Goal: Navigation & Orientation: Understand site structure

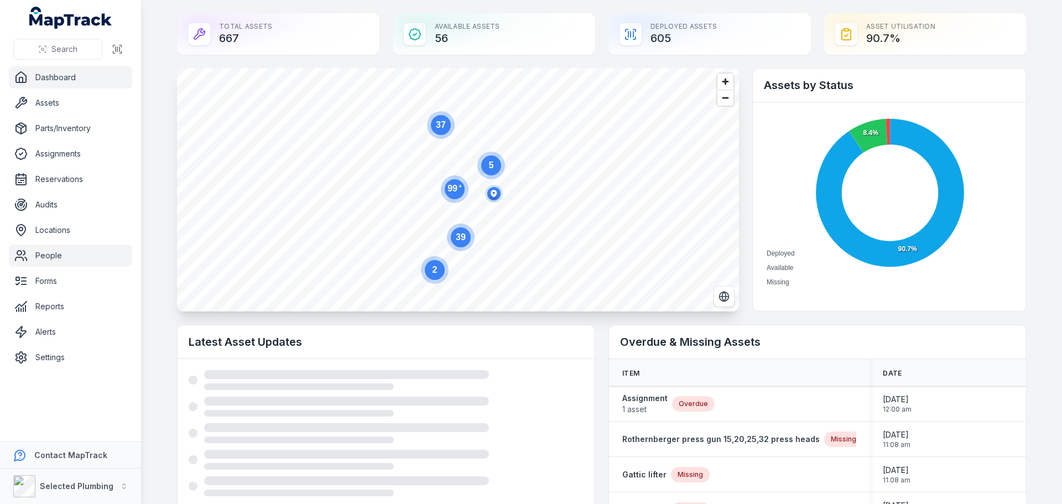
click at [53, 257] on link "People" at bounding box center [70, 255] width 123 height 22
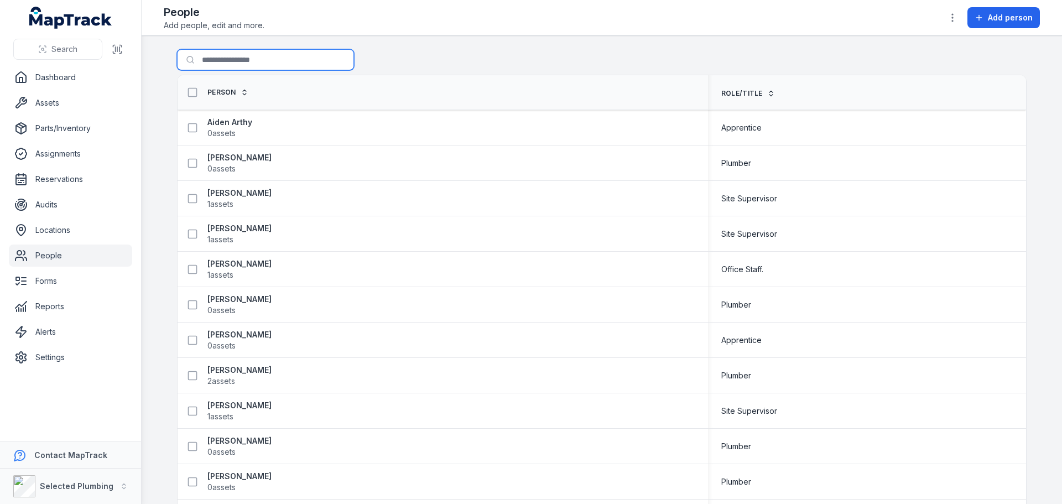
click at [199, 63] on input "Search for people" at bounding box center [265, 59] width 177 height 21
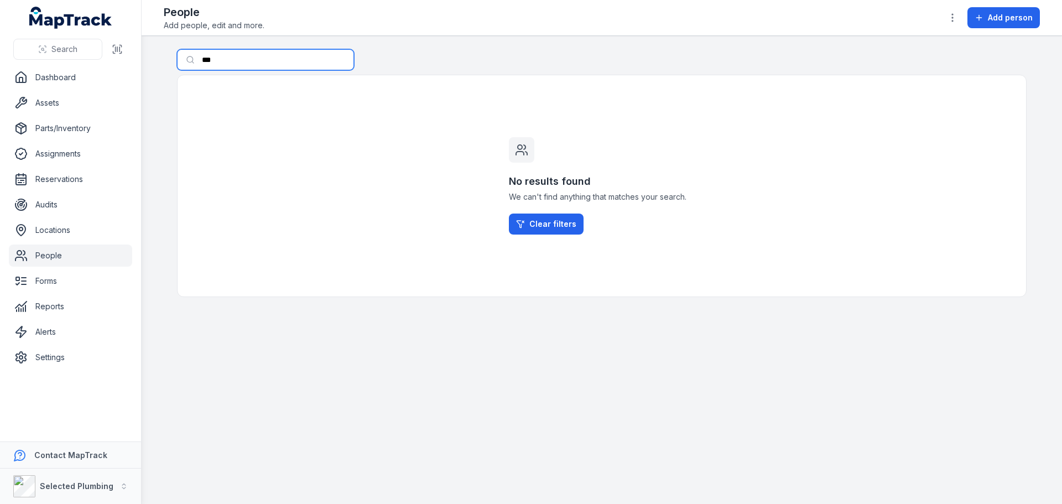
drag, startPoint x: 229, startPoint y: 61, endPoint x: 175, endPoint y: 60, distance: 53.6
click at [175, 60] on main "Search for people *** No results found We can't find anything that matches your…" at bounding box center [602, 270] width 920 height 468
type input "******"
click at [60, 81] on link "Dashboard" at bounding box center [70, 77] width 123 height 22
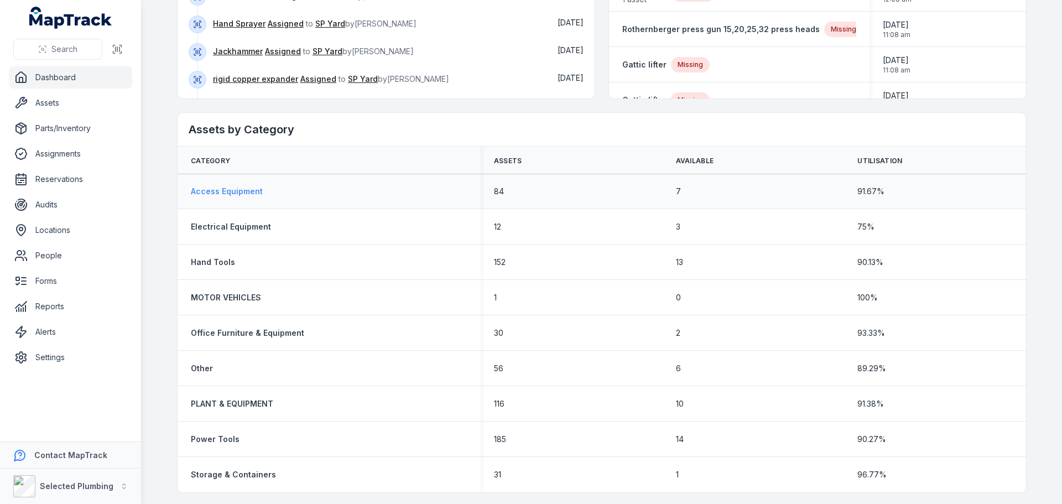
scroll to position [412, 0]
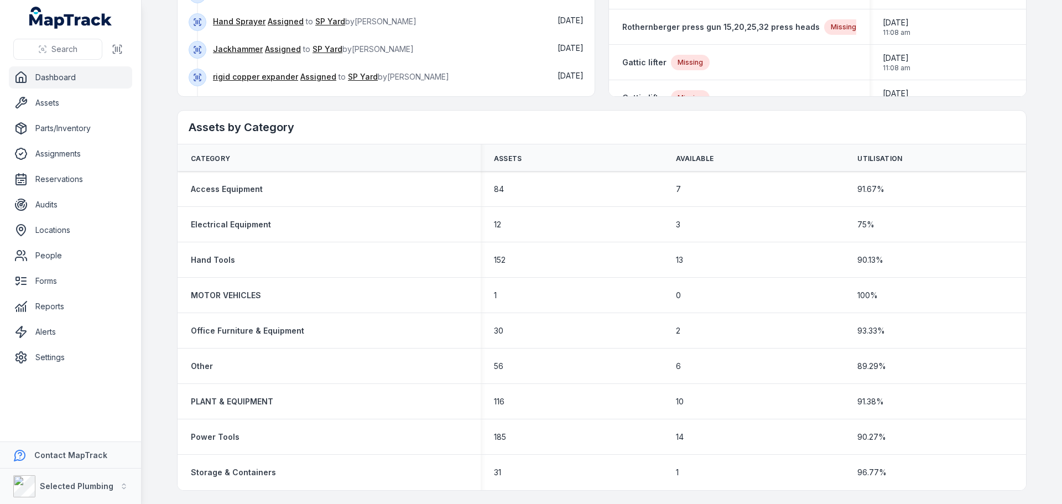
click at [55, 75] on link "Dashboard" at bounding box center [70, 77] width 123 height 22
click at [54, 105] on link "Assets" at bounding box center [70, 103] width 123 height 22
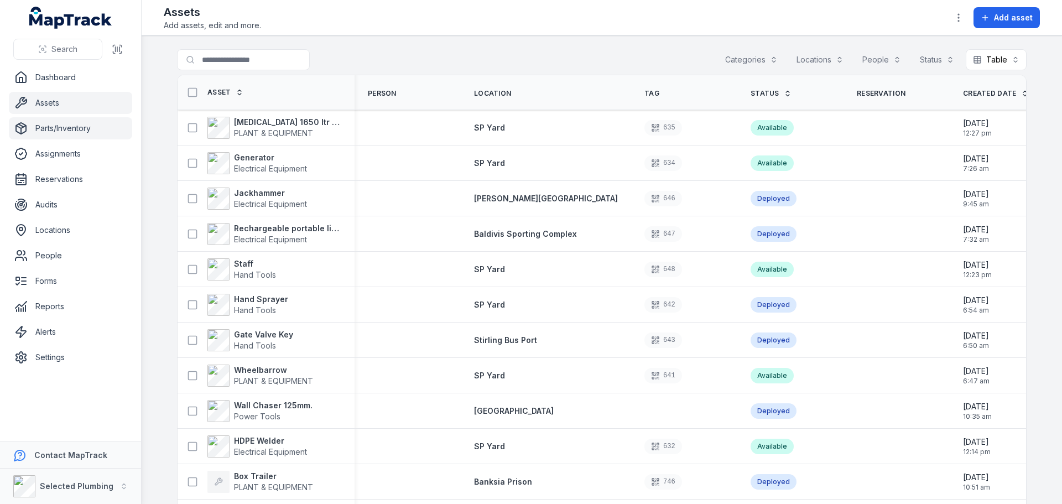
click at [41, 126] on link "Parts/Inventory" at bounding box center [70, 128] width 123 height 22
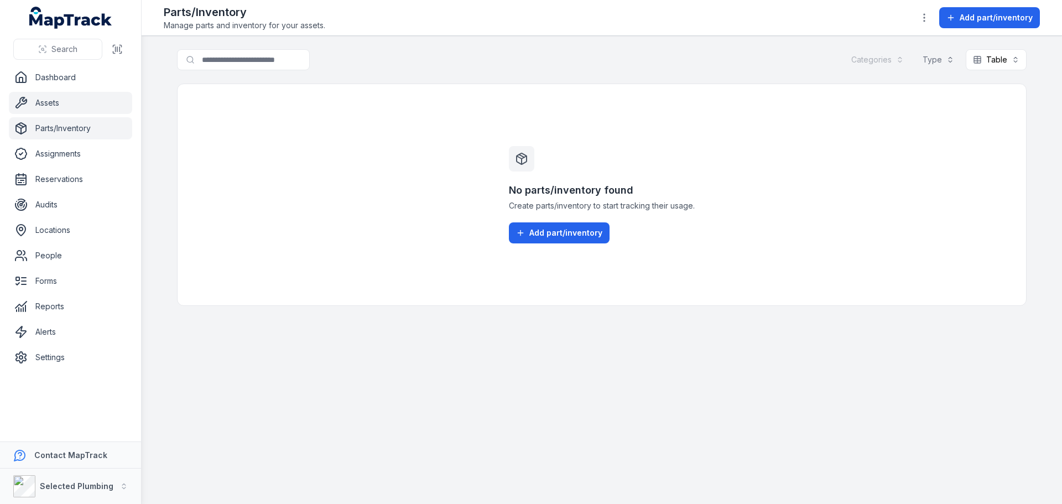
click at [40, 100] on link "Assets" at bounding box center [70, 103] width 123 height 22
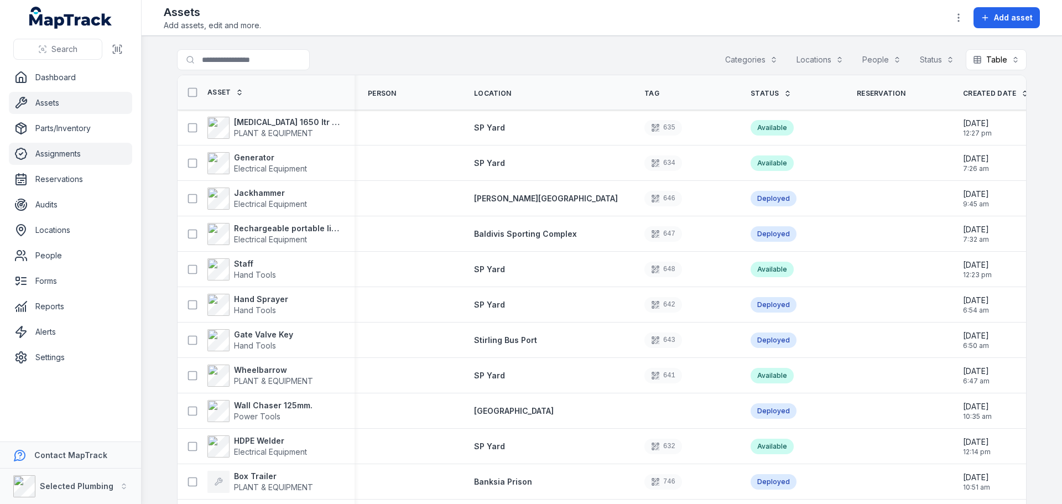
click at [46, 152] on link "Assignments" at bounding box center [70, 154] width 123 height 22
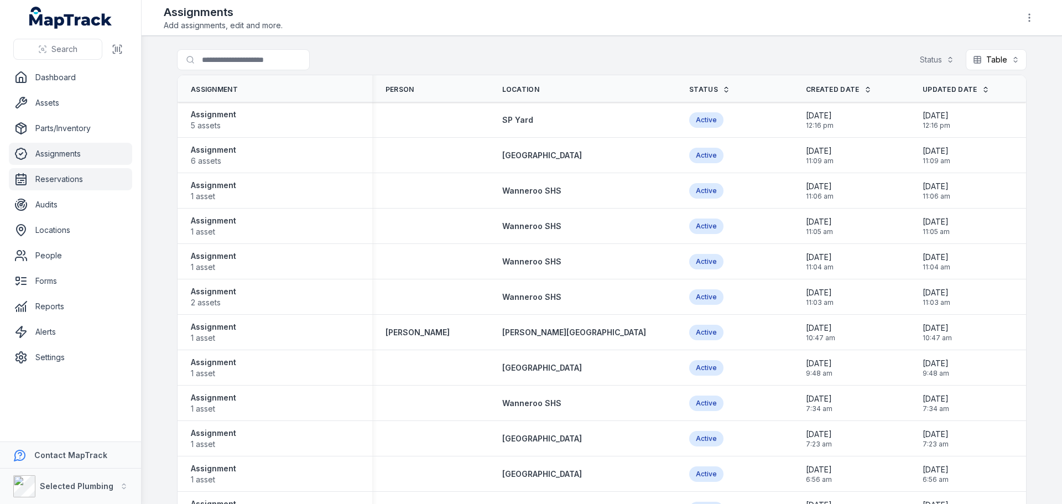
click at [60, 178] on link "Reservations" at bounding box center [70, 179] width 123 height 22
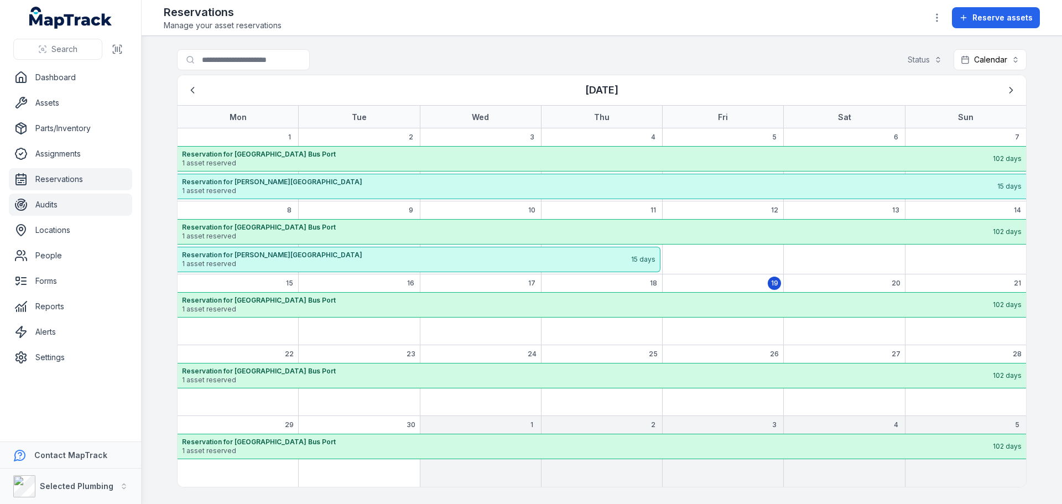
click at [51, 201] on link "Audits" at bounding box center [70, 205] width 123 height 22
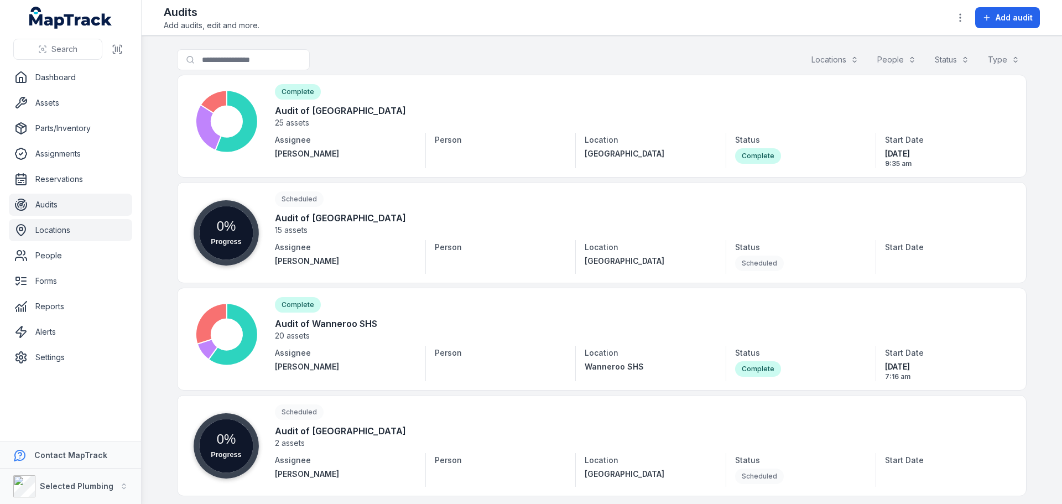
click at [43, 225] on link "Locations" at bounding box center [70, 230] width 123 height 22
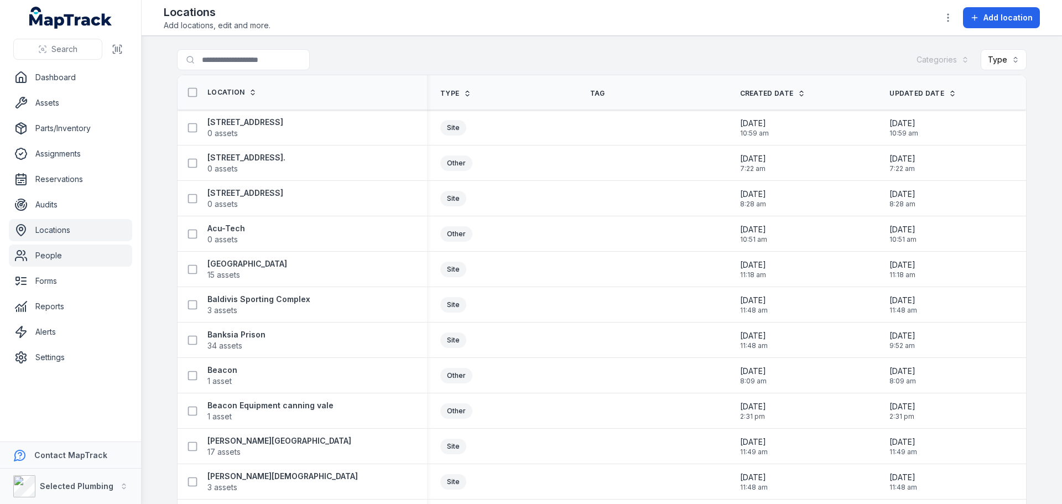
click at [46, 255] on link "People" at bounding box center [70, 255] width 123 height 22
click at [47, 282] on link "Forms" at bounding box center [70, 281] width 123 height 22
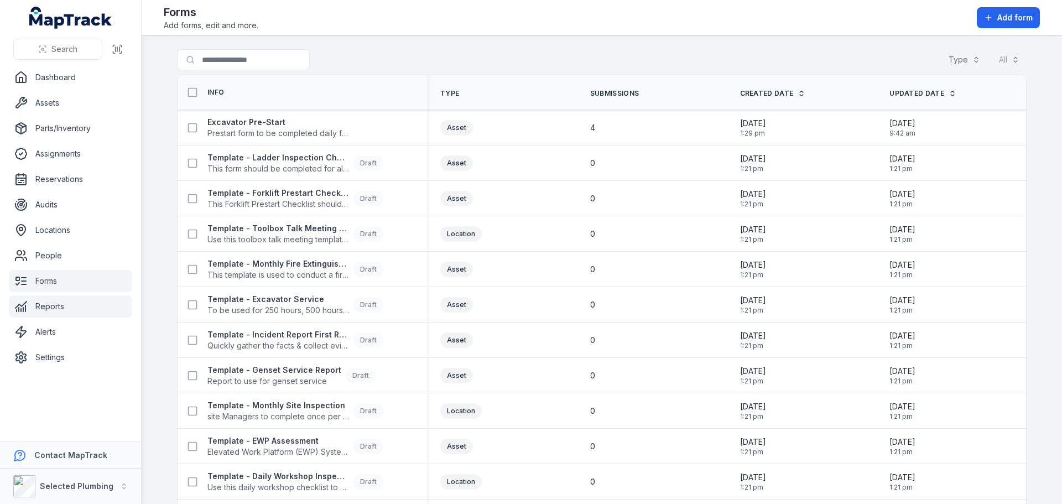
click at [46, 306] on link "Reports" at bounding box center [70, 306] width 123 height 22
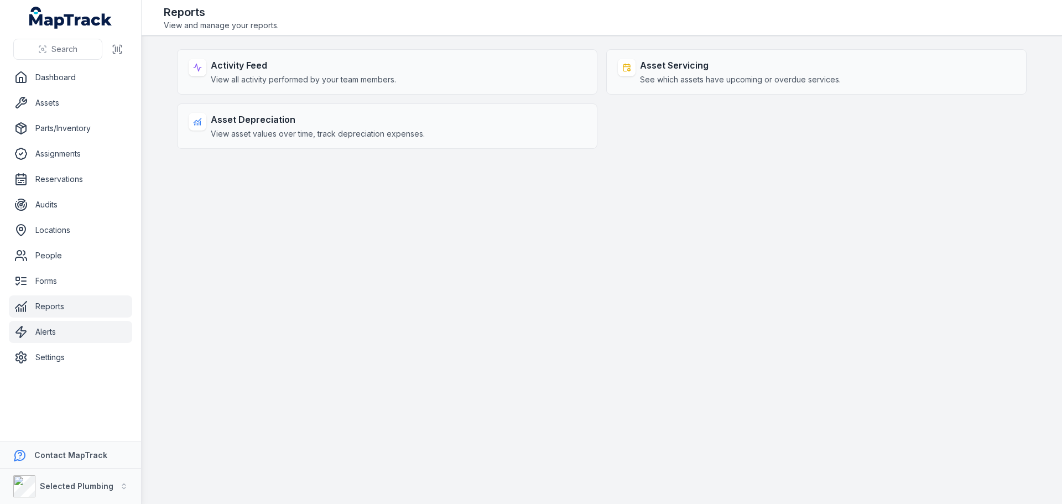
click at [45, 330] on link "Alerts" at bounding box center [70, 332] width 123 height 22
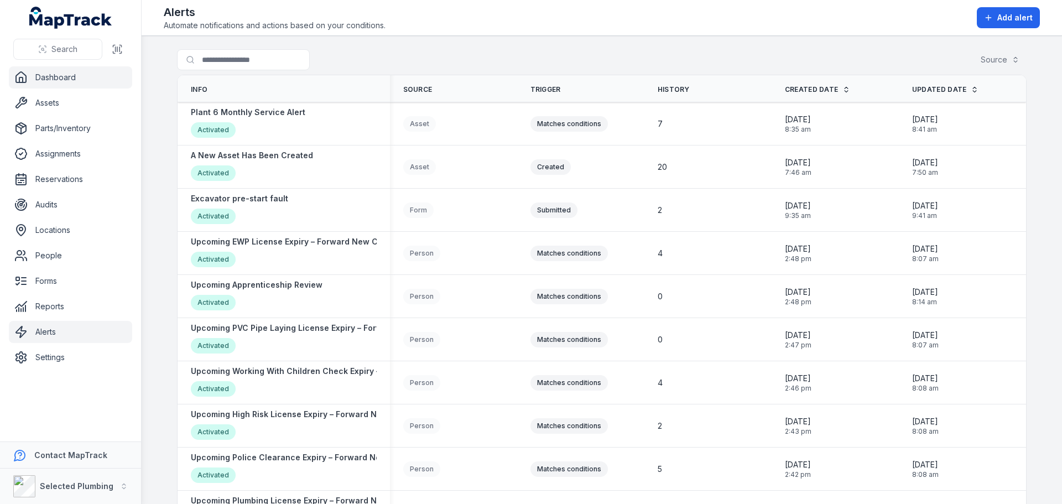
click at [54, 68] on link "Dashboard" at bounding box center [70, 77] width 123 height 22
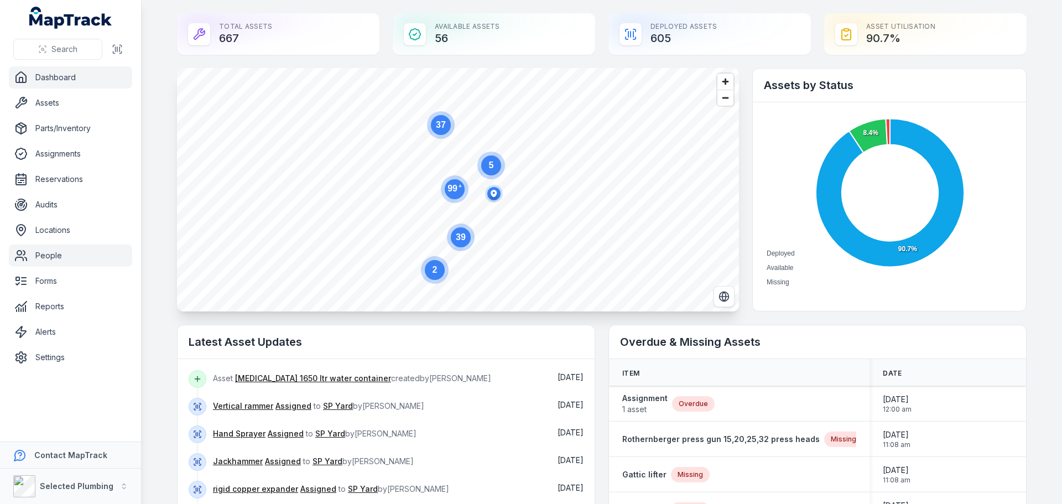
drag, startPoint x: 40, startPoint y: 255, endPoint x: 47, endPoint y: 254, distance: 7.3
click at [40, 256] on link "People" at bounding box center [70, 255] width 123 height 22
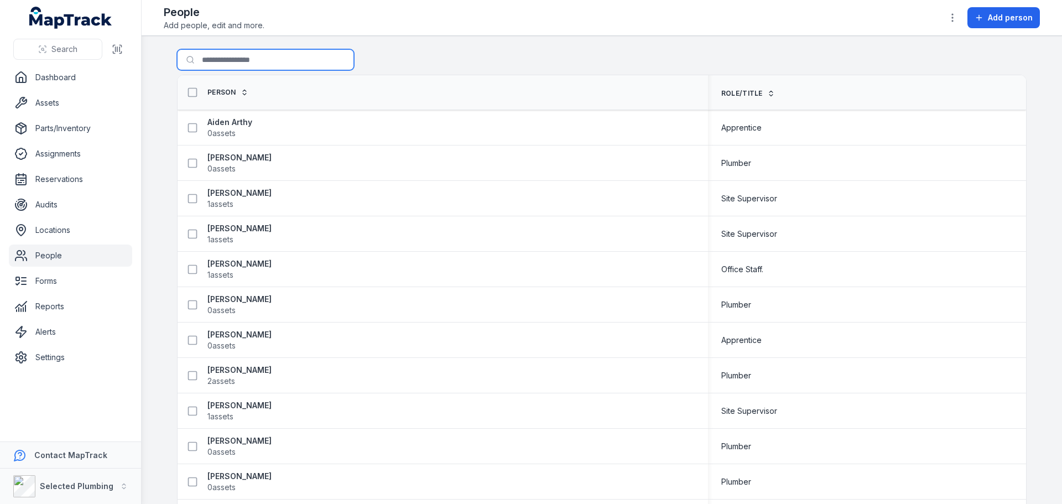
click at [258, 58] on input "Search for people" at bounding box center [265, 59] width 177 height 21
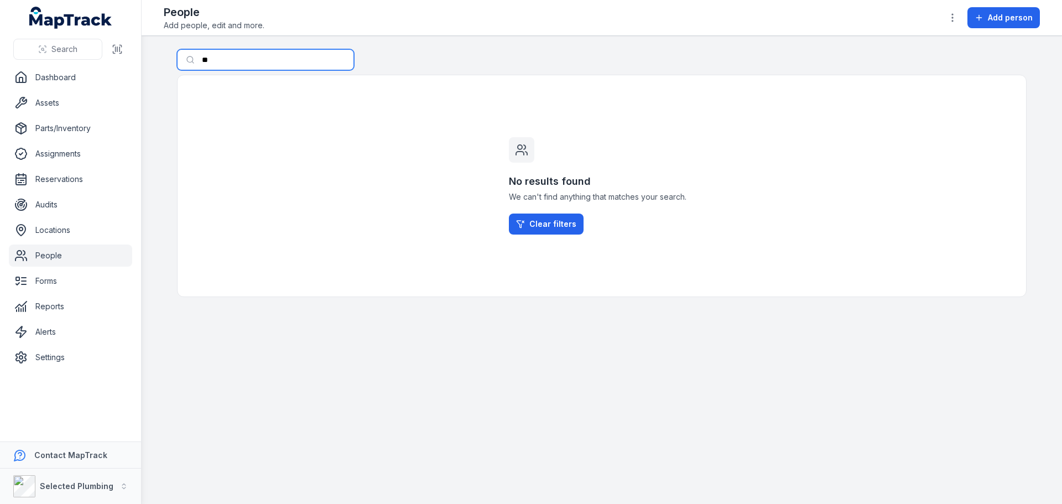
type input "*"
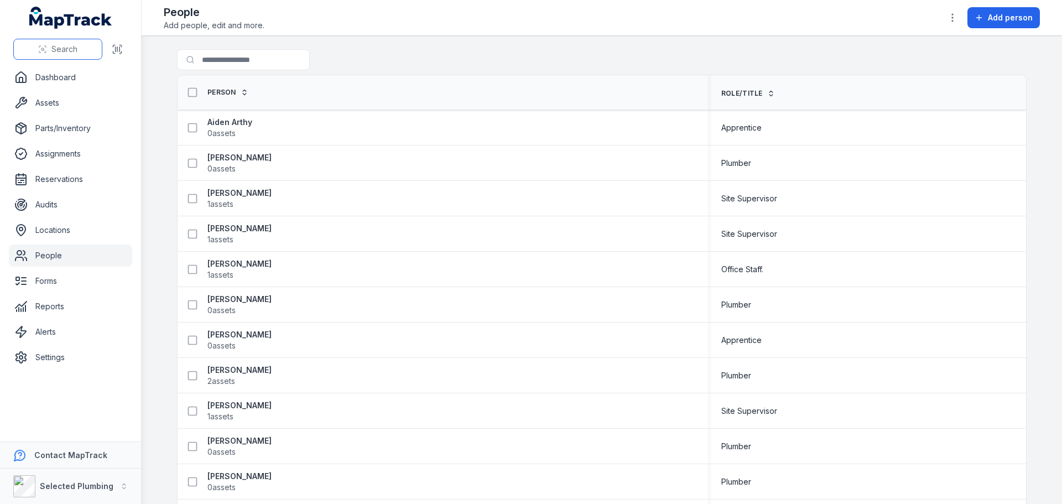
click at [43, 46] on icon at bounding box center [42, 49] width 9 height 9
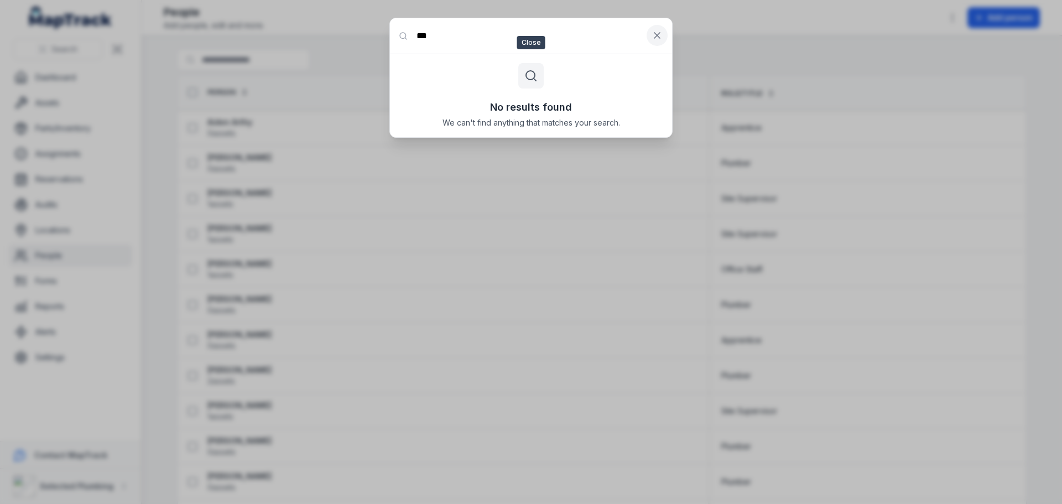
type input "***"
click at [653, 35] on icon at bounding box center [656, 35] width 11 height 11
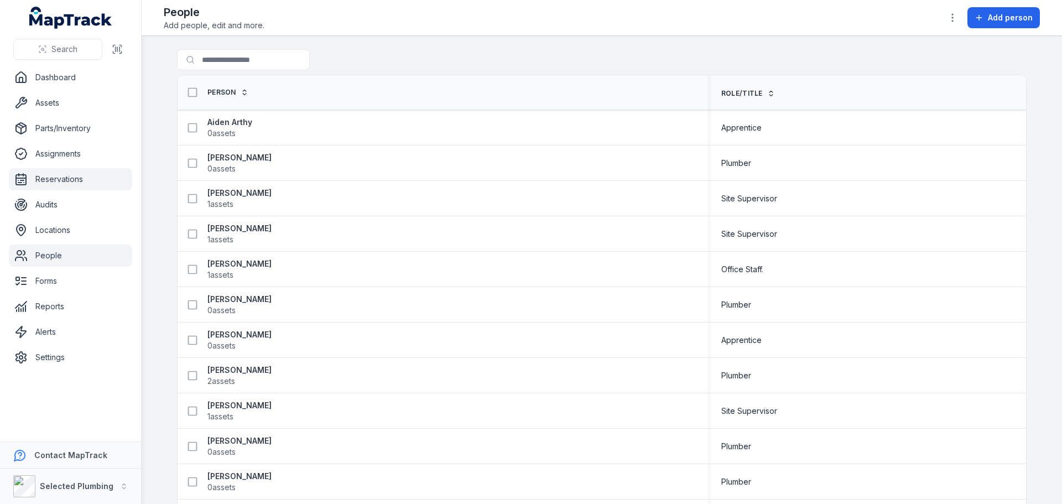
click at [41, 181] on link "Reservations" at bounding box center [70, 179] width 123 height 22
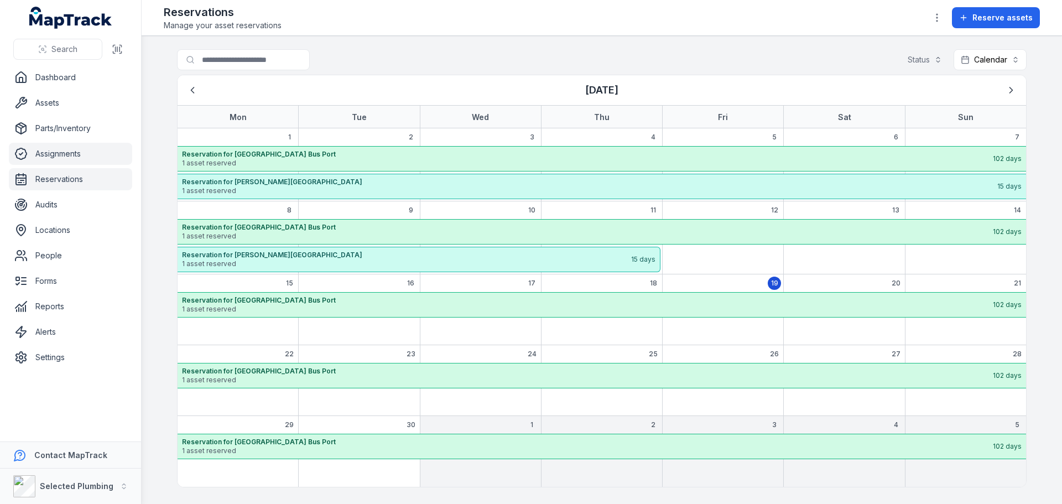
click at [41, 156] on link "Assignments" at bounding box center [70, 154] width 123 height 22
click at [46, 131] on link "Parts/Inventory" at bounding box center [70, 128] width 123 height 22
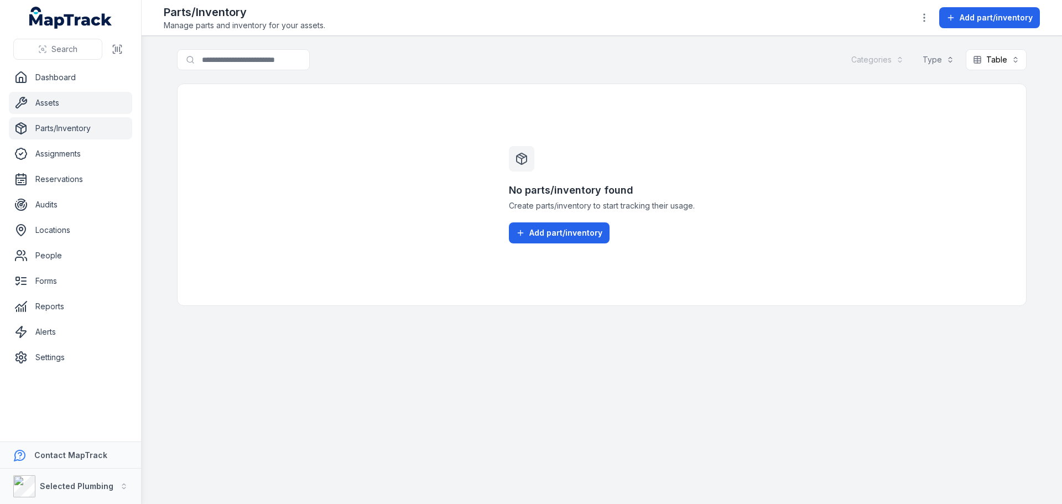
click at [48, 105] on link "Assets" at bounding box center [70, 103] width 123 height 22
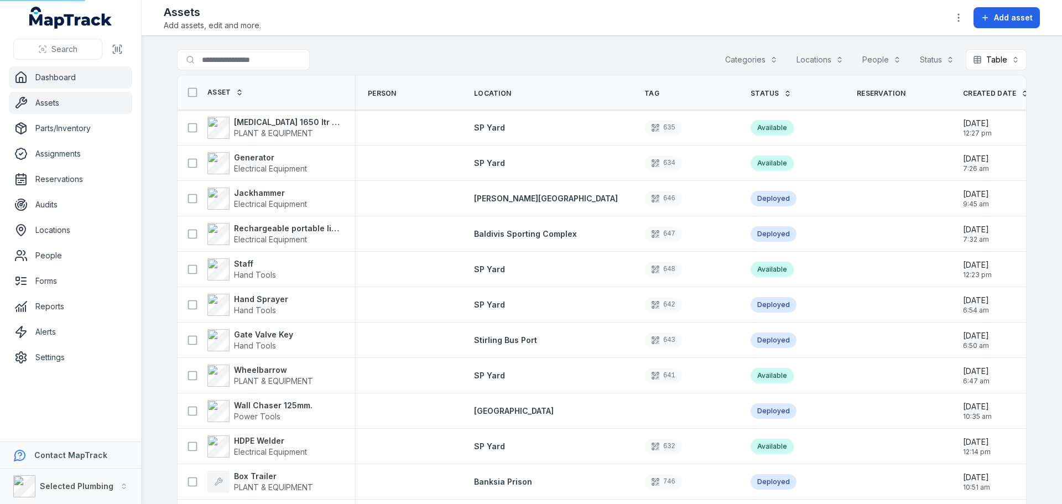
click at [51, 75] on link "Dashboard" at bounding box center [70, 77] width 123 height 22
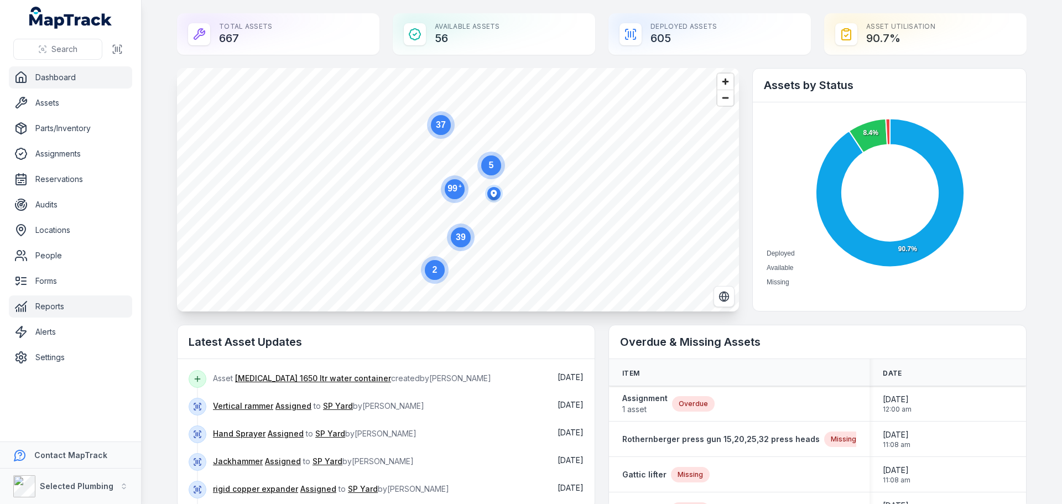
click at [37, 306] on link "Reports" at bounding box center [70, 306] width 123 height 22
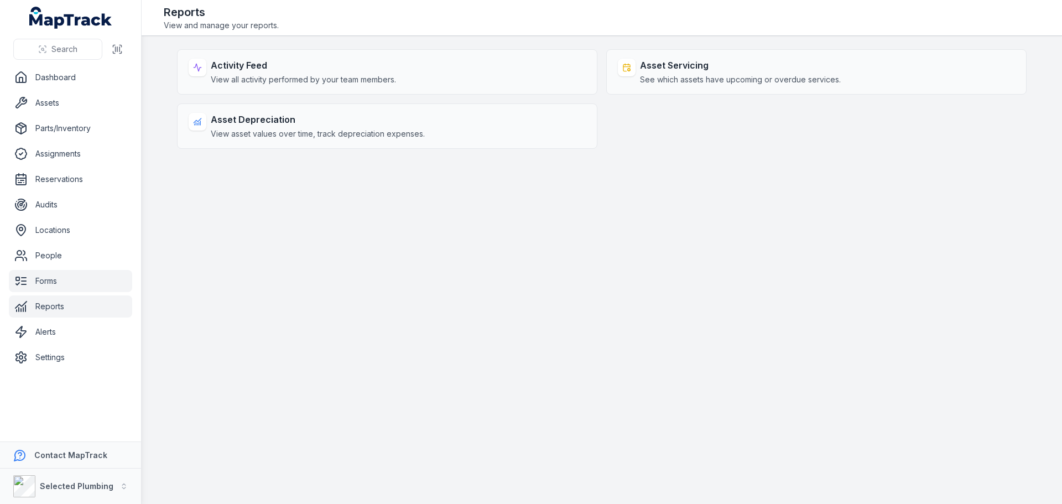
click at [36, 281] on link "Forms" at bounding box center [70, 281] width 123 height 22
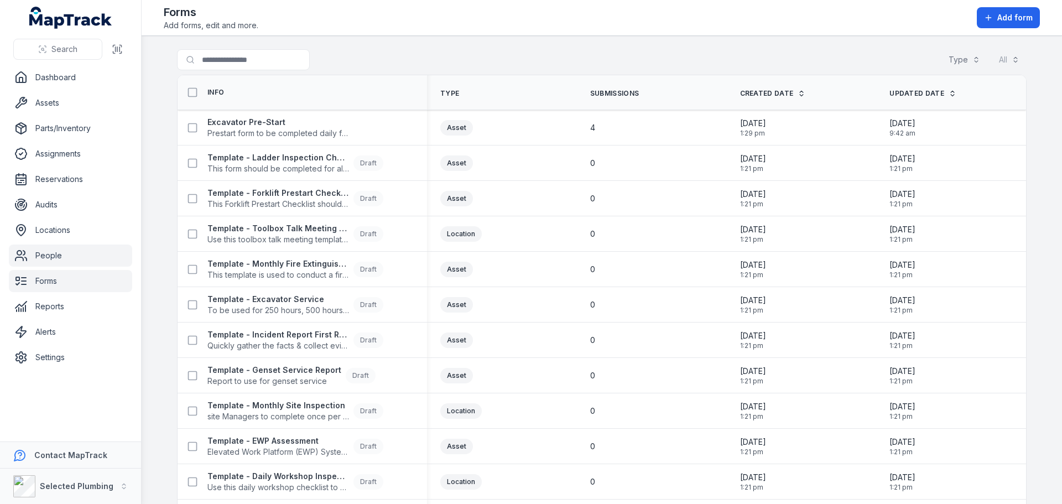
click at [42, 253] on link "People" at bounding box center [70, 255] width 123 height 22
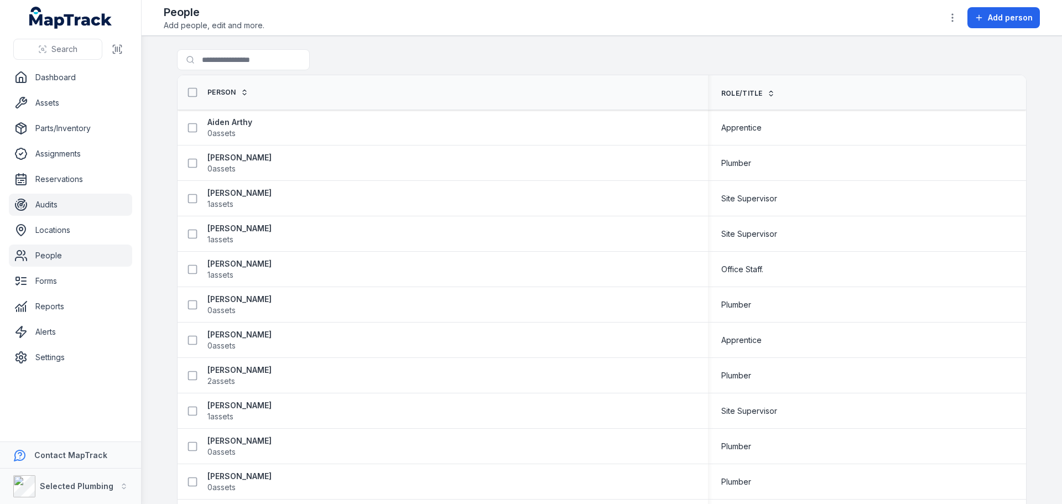
click at [40, 197] on link "Audits" at bounding box center [70, 205] width 123 height 22
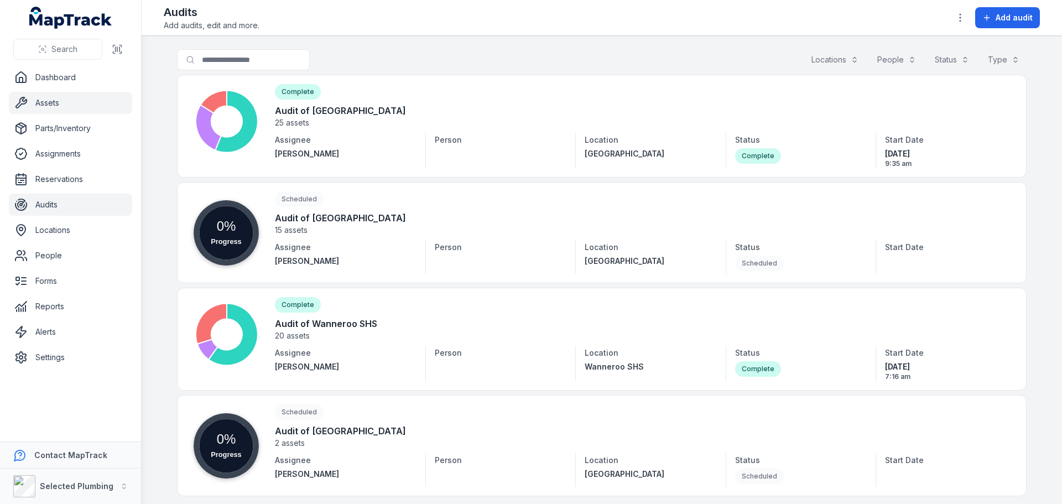
click at [54, 106] on link "Assets" at bounding box center [70, 103] width 123 height 22
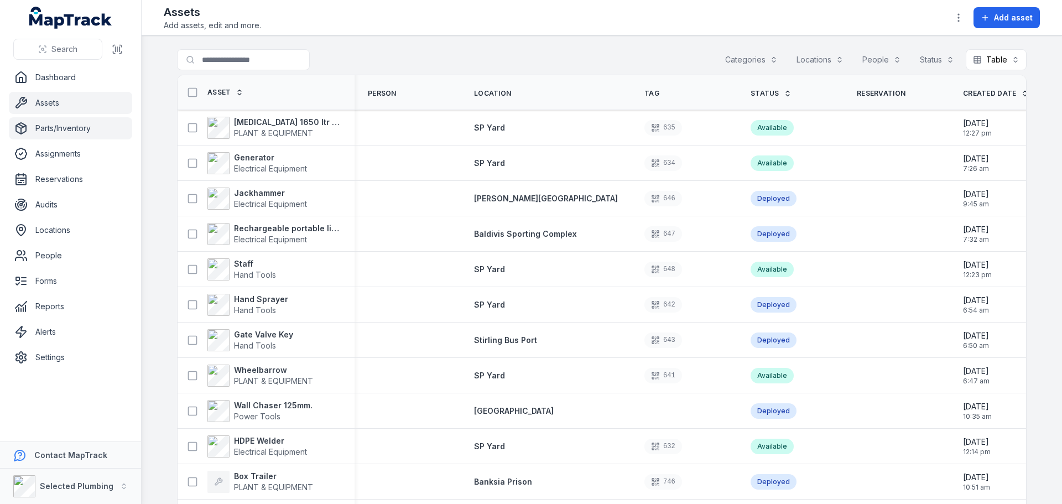
click at [59, 131] on link "Parts/Inventory" at bounding box center [70, 128] width 123 height 22
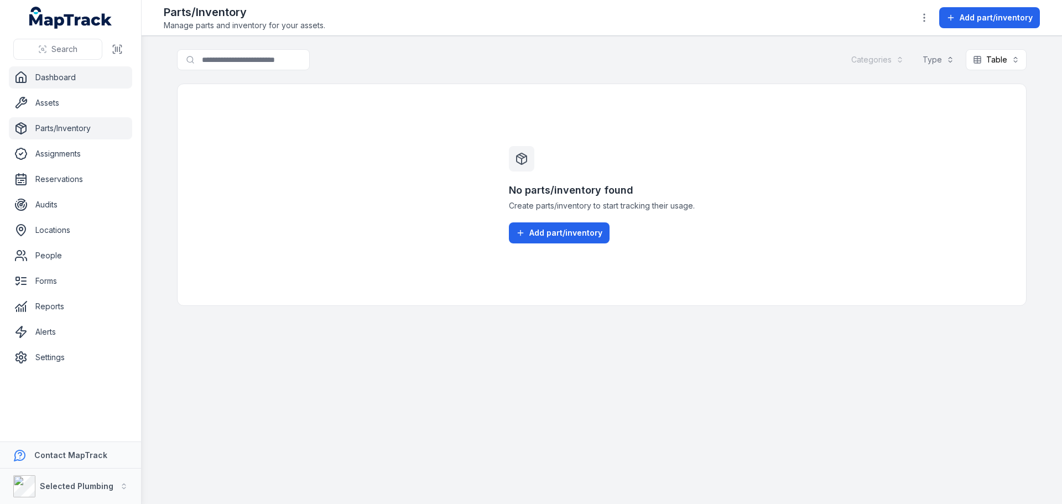
click at [48, 76] on link "Dashboard" at bounding box center [70, 77] width 123 height 22
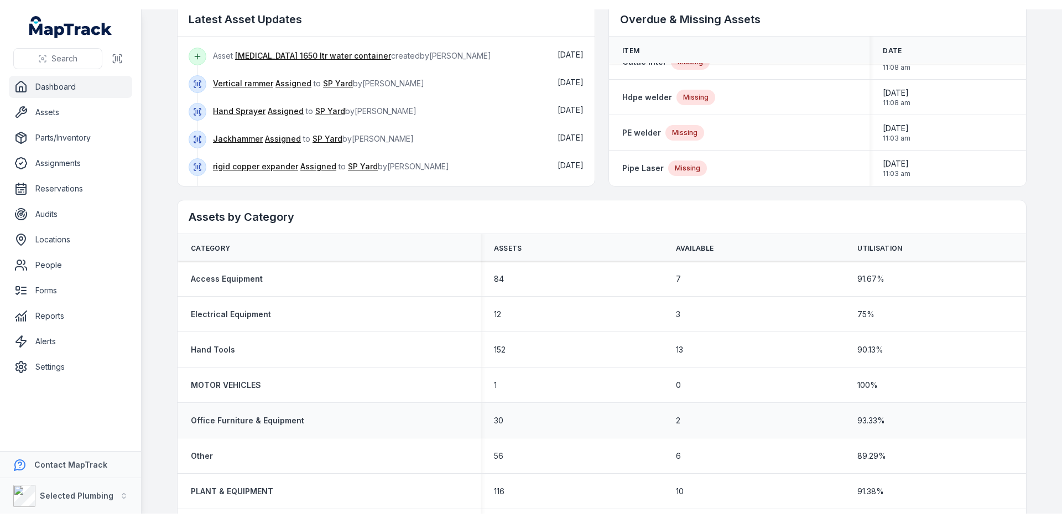
scroll to position [412, 0]
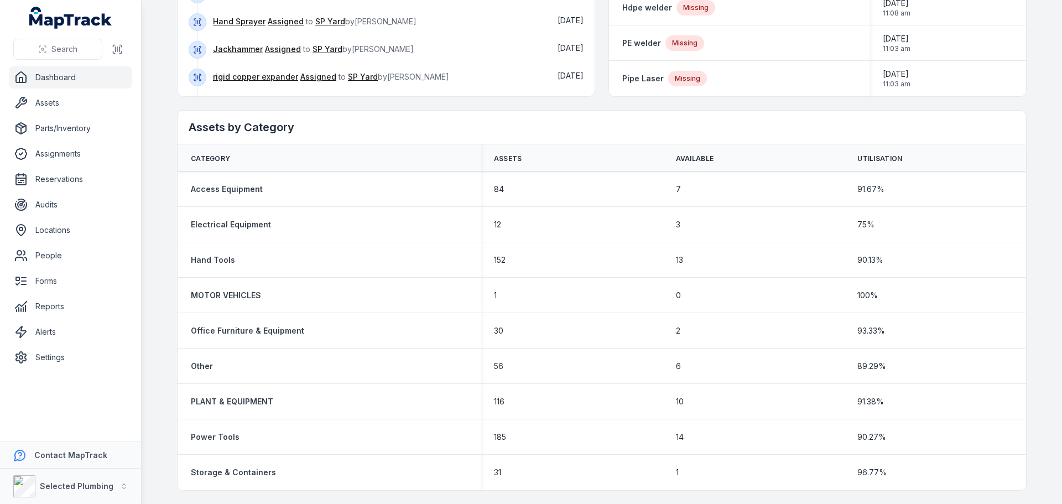
click at [30, 76] on link "Dashboard" at bounding box center [70, 77] width 123 height 22
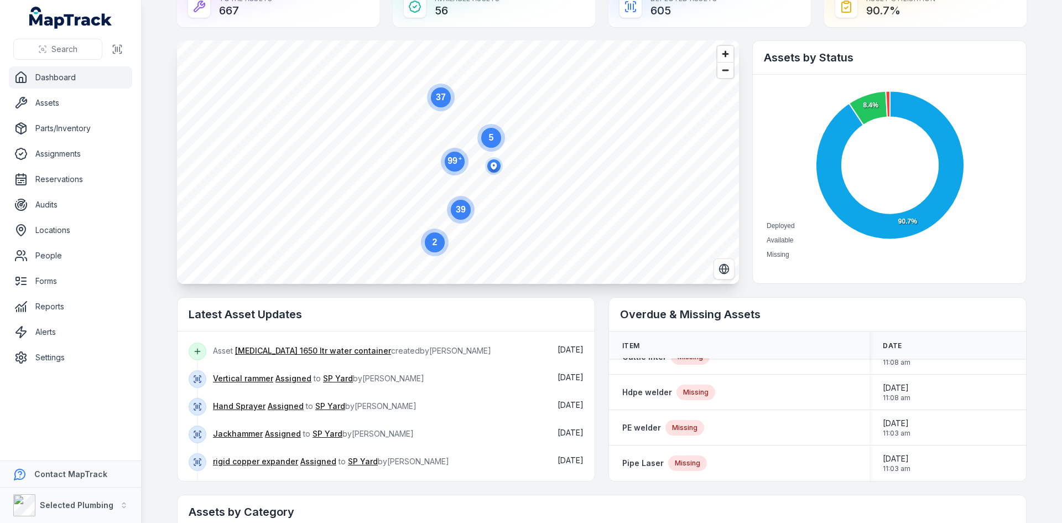
scroll to position [0, 0]
